Goal: Task Accomplishment & Management: Complete application form

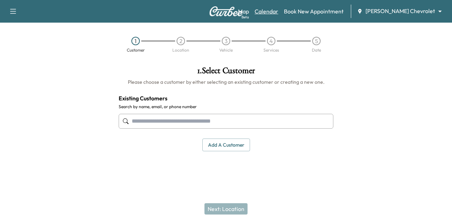
click at [278, 10] on link "Calendar" at bounding box center [267, 11] width 24 height 8
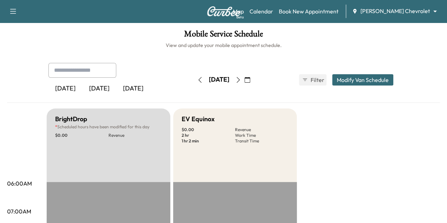
click at [241, 81] on icon "button" at bounding box center [238, 80] width 6 height 6
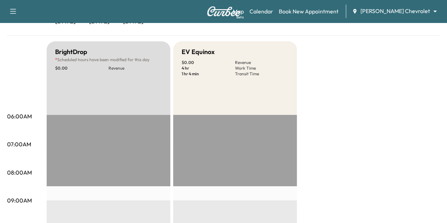
scroll to position [1, 0]
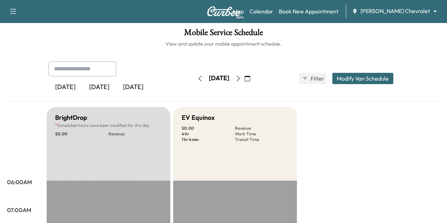
click at [241, 76] on icon "button" at bounding box center [238, 79] width 6 height 6
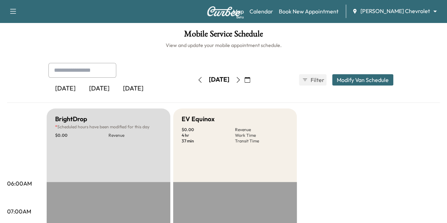
click at [392, 77] on button "Modify Van Schedule" at bounding box center [362, 79] width 61 height 11
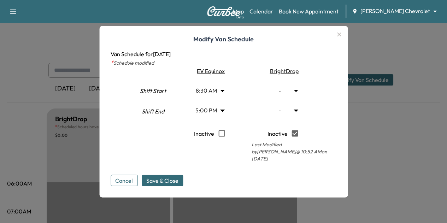
click at [226, 114] on body "Support Log Out Map Beta Calendar Book New Appointment [PERSON_NAME] Chevrolet …" at bounding box center [223, 111] width 447 height 223
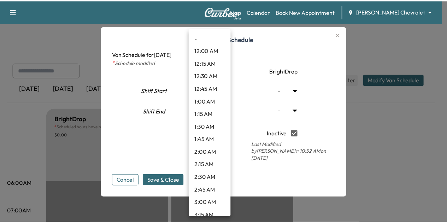
scroll to position [792, 0]
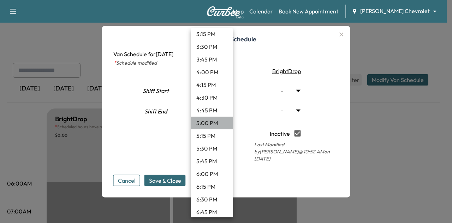
click at [215, 120] on li "5:00 PM" at bounding box center [212, 123] width 42 height 13
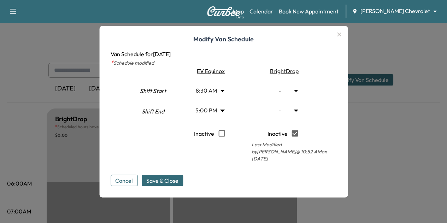
click at [341, 36] on icon "button" at bounding box center [339, 34] width 4 height 4
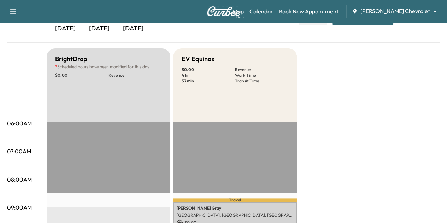
scroll to position [0, 0]
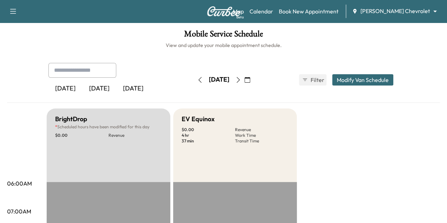
click at [197, 78] on icon "button" at bounding box center [200, 80] width 6 height 6
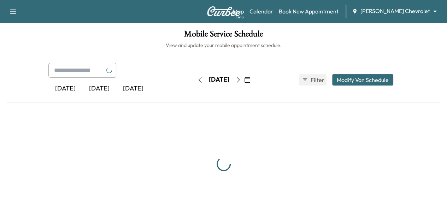
click at [197, 78] on icon "button" at bounding box center [200, 80] width 6 height 6
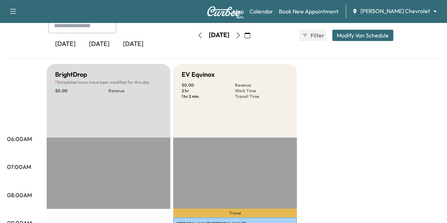
scroll to position [41, 0]
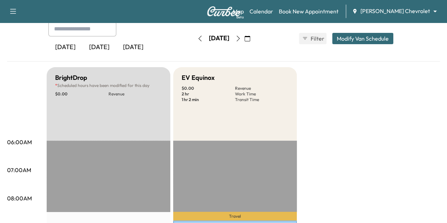
click at [194, 42] on button "button" at bounding box center [200, 38] width 12 height 11
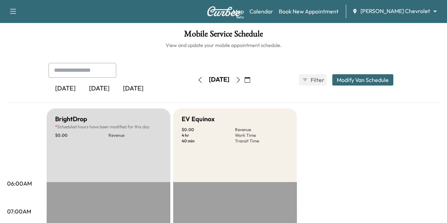
click at [241, 79] on icon "button" at bounding box center [238, 80] width 6 height 6
click at [241, 80] on icon "button" at bounding box center [238, 80] width 6 height 6
click at [197, 79] on icon "button" at bounding box center [200, 80] width 6 height 6
click at [194, 79] on div "[DATE]" at bounding box center [219, 79] width 50 height 11
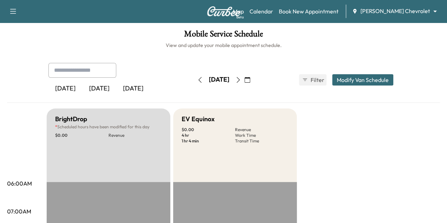
click at [194, 79] on button "button" at bounding box center [200, 79] width 12 height 11
click at [197, 79] on icon "button" at bounding box center [200, 80] width 6 height 6
click at [198, 79] on icon "button" at bounding box center [199, 80] width 3 height 6
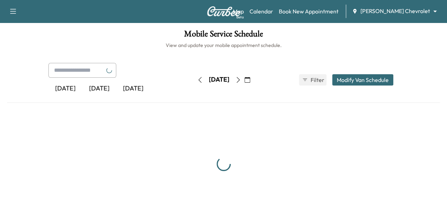
scroll to position [4, 0]
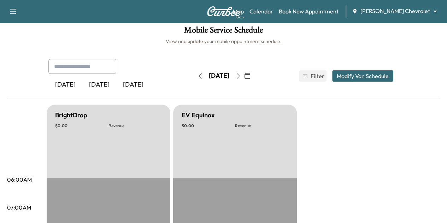
click at [194, 71] on button "button" at bounding box center [200, 75] width 12 height 11
click at [197, 74] on icon "button" at bounding box center [200, 76] width 6 height 6
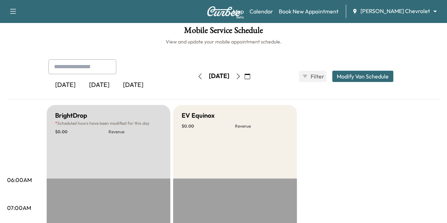
scroll to position [4, 0]
click at [241, 75] on icon "button" at bounding box center [238, 76] width 6 height 6
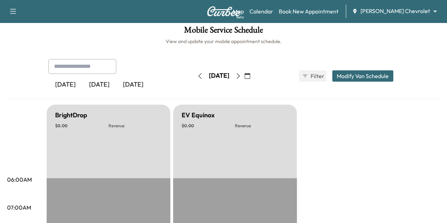
click at [244, 75] on button "button" at bounding box center [238, 75] width 12 height 11
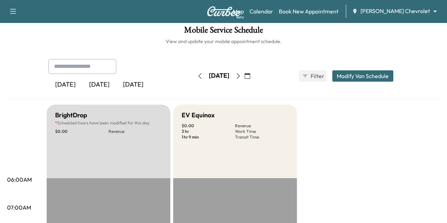
click at [244, 75] on button "button" at bounding box center [238, 75] width 12 height 11
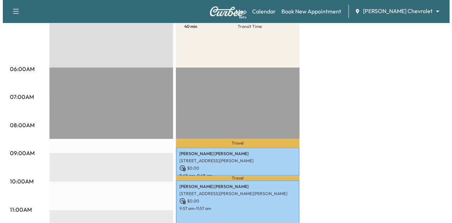
scroll to position [115, 0]
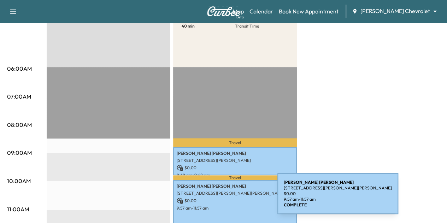
click at [224, 197] on p "$ 0.00" at bounding box center [235, 200] width 117 height 6
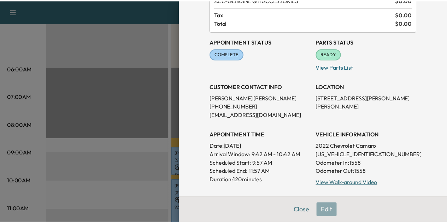
scroll to position [60, 0]
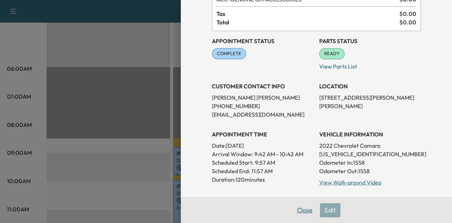
click at [297, 213] on button "Close" at bounding box center [304, 210] width 25 height 14
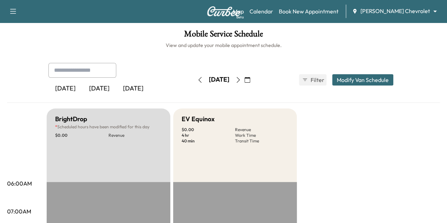
scroll to position [5, 0]
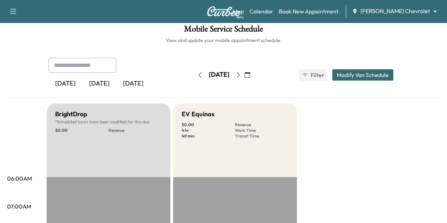
click at [197, 74] on icon "button" at bounding box center [200, 75] width 6 height 6
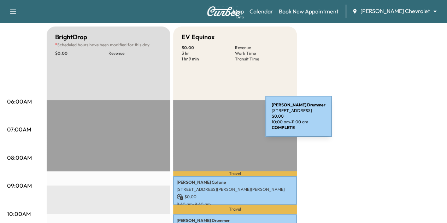
scroll to position [49, 0]
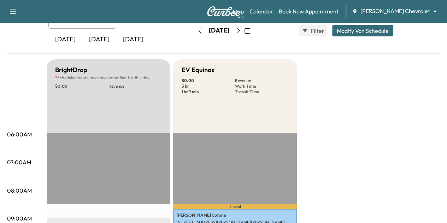
click at [241, 33] on icon "button" at bounding box center [238, 31] width 6 height 6
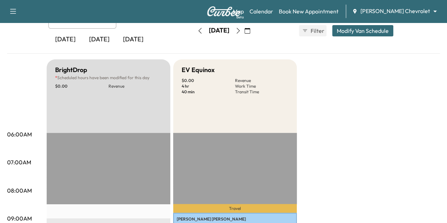
click at [241, 33] on icon "button" at bounding box center [238, 31] width 6 height 6
click at [198, 30] on icon "button" at bounding box center [199, 31] width 3 height 6
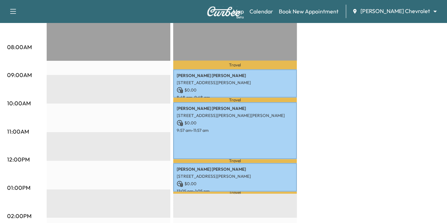
scroll to position [191, 0]
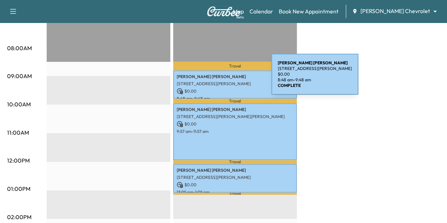
click at [218, 78] on div "[PERSON_NAME] [STREET_ADDRESS][PERSON_NAME] $ 0.00 8:48 am - 9:48 am" at bounding box center [235, 84] width 124 height 29
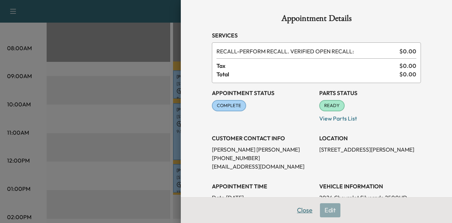
click at [299, 211] on button "Close" at bounding box center [304, 210] width 25 height 14
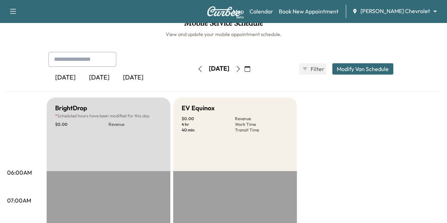
scroll to position [0, 0]
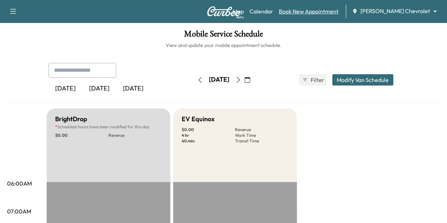
click at [338, 14] on link "Book New Appointment" at bounding box center [309, 11] width 60 height 8
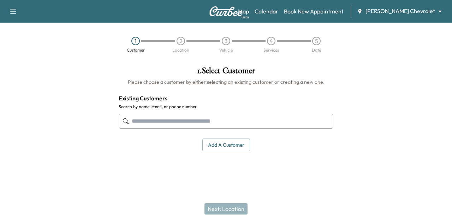
drag, startPoint x: 180, startPoint y: 120, endPoint x: 36, endPoint y: -43, distance: 216.7
click at [36, 0] on html "Support Log Out Map Beta Calendar Book New Appointment [PERSON_NAME] Chevrolet …" at bounding box center [226, 111] width 452 height 223
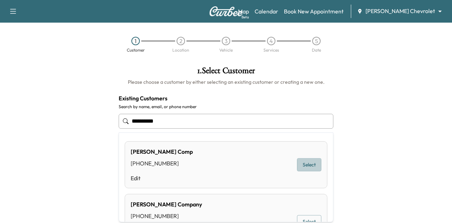
click at [309, 167] on button "Select" at bounding box center [309, 164] width 24 height 13
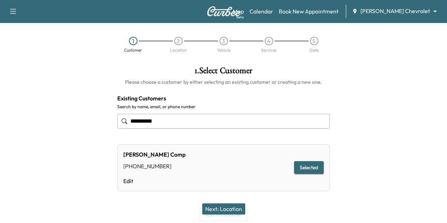
type input "*********"
click at [231, 204] on button "Next: Location" at bounding box center [223, 208] width 43 height 11
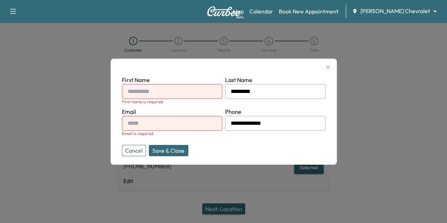
click at [184, 93] on input "text" at bounding box center [172, 91] width 100 height 15
type input "****"
click at [247, 91] on input "*********" at bounding box center [275, 91] width 100 height 15
type input "****"
click at [144, 125] on input "text" at bounding box center [172, 123] width 100 height 15
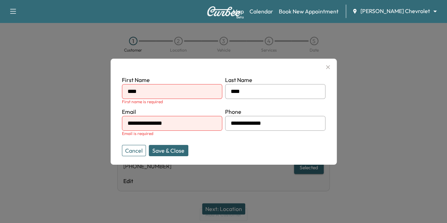
type input "**********"
click at [174, 148] on button "Save & Close" at bounding box center [169, 150] width 40 height 11
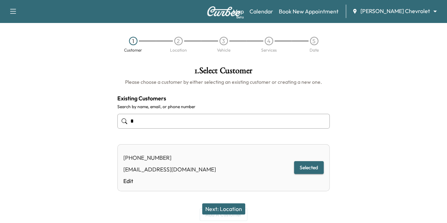
click at [235, 212] on button "Next: Location" at bounding box center [223, 208] width 43 height 11
